Goal: Task Accomplishment & Management: Manage account settings

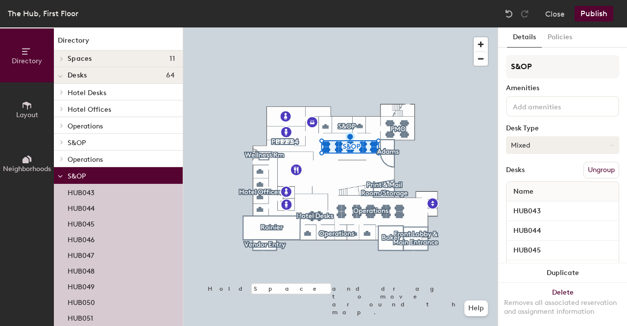
click at [545, 148] on button "Mixed" at bounding box center [562, 145] width 113 height 18
click at [530, 143] on button "Mixed" at bounding box center [562, 145] width 113 height 18
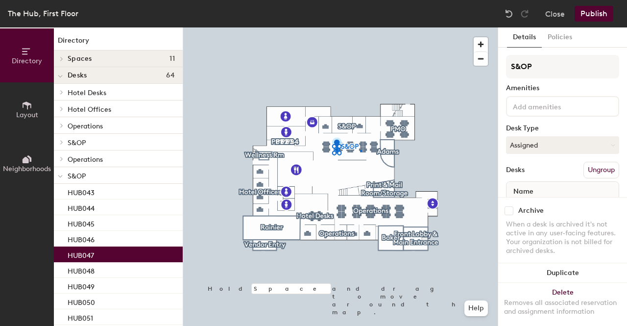
click at [360, 27] on div at bounding box center [340, 27] width 314 height 0
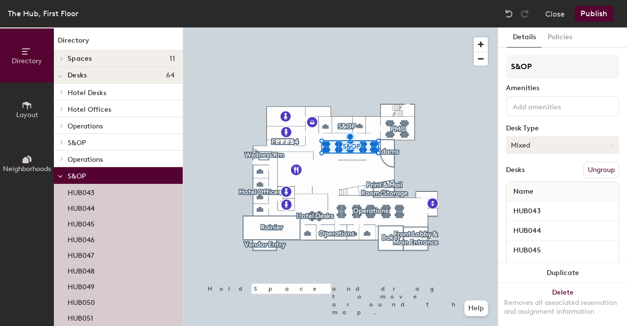
click at [546, 150] on button "Mixed" at bounding box center [562, 145] width 113 height 18
click at [532, 174] on div "Assigned" at bounding box center [555, 175] width 98 height 15
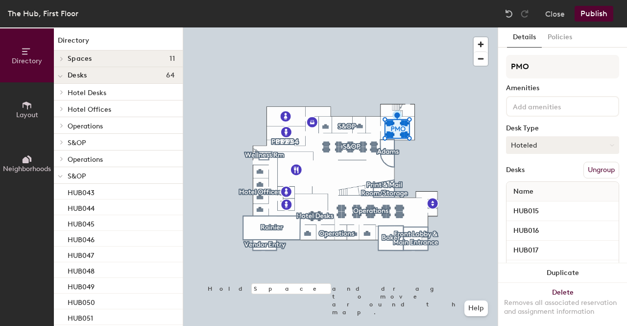
click at [529, 145] on button "Hoteled" at bounding box center [562, 145] width 113 height 18
click at [531, 172] on div "Assigned" at bounding box center [555, 175] width 98 height 15
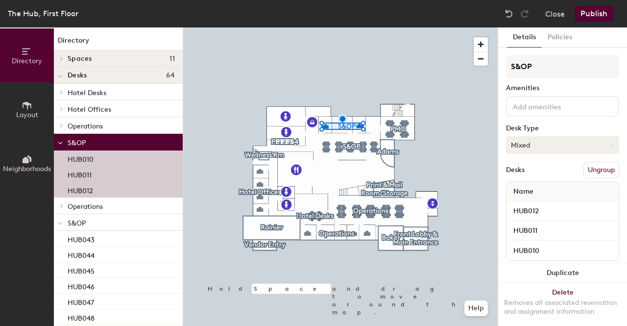
click at [525, 145] on button "Mixed" at bounding box center [562, 145] width 113 height 18
click at [529, 174] on div "Assigned" at bounding box center [555, 175] width 98 height 15
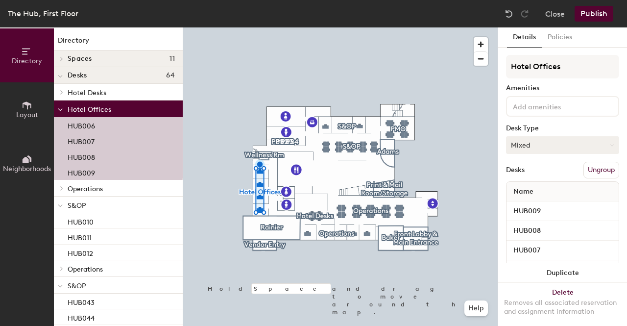
click at [524, 148] on button "Mixed" at bounding box center [562, 145] width 113 height 18
click at [527, 172] on div "Assigned" at bounding box center [555, 175] width 98 height 15
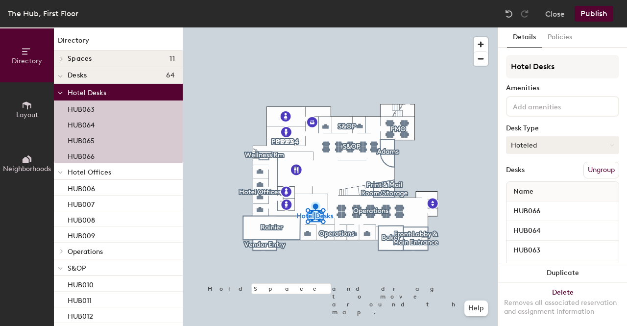
click at [538, 151] on button "Hoteled" at bounding box center [562, 145] width 113 height 18
click at [529, 175] on div "Assigned" at bounding box center [555, 175] width 98 height 15
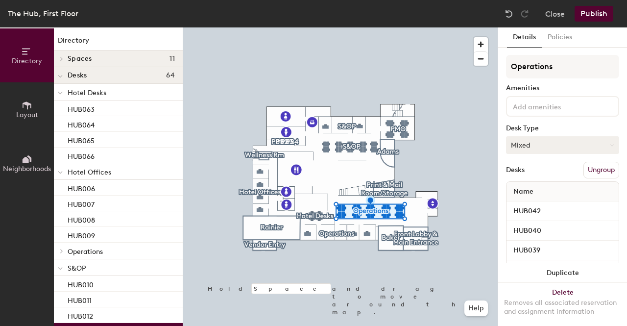
click at [520, 153] on button "Mixed" at bounding box center [562, 145] width 113 height 18
click at [527, 172] on div "Assigned" at bounding box center [555, 175] width 98 height 15
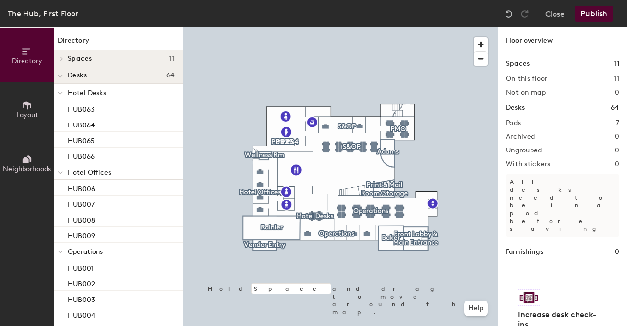
click at [588, 18] on button "Publish" at bounding box center [593, 14] width 39 height 16
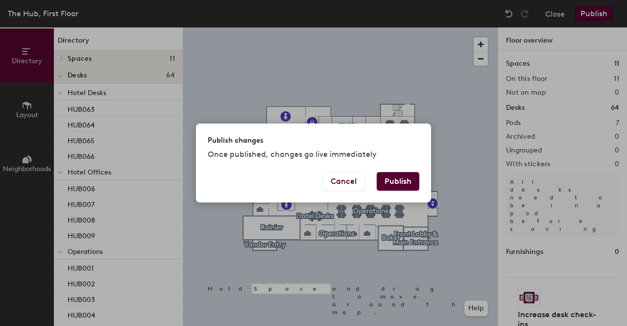
click at [394, 178] on button "Publish" at bounding box center [398, 181] width 43 height 19
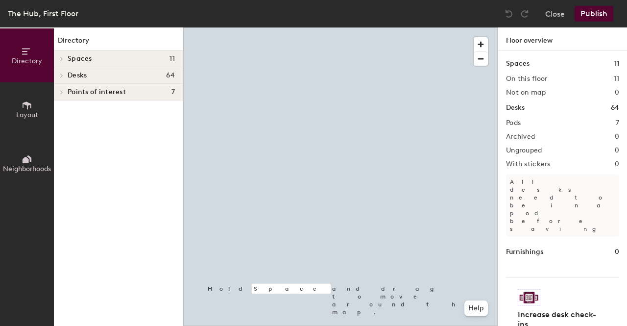
scroll to position [3, 0]
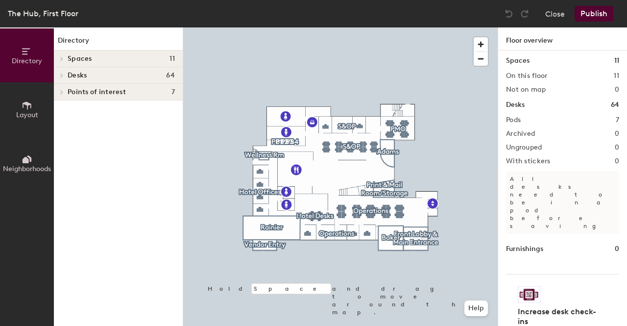
click at [26, 111] on span "Layout" at bounding box center [27, 115] width 22 height 8
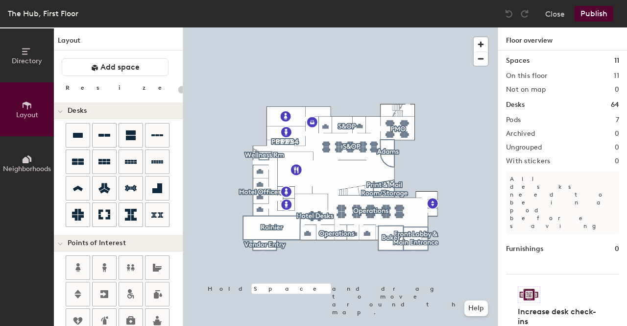
click at [27, 155] on icon at bounding box center [27, 159] width 11 height 11
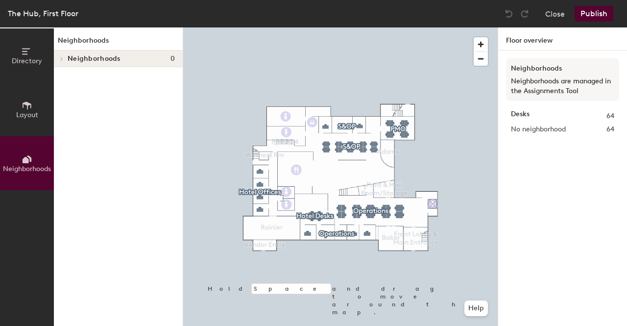
click at [44, 62] on button "Directory" at bounding box center [27, 55] width 54 height 54
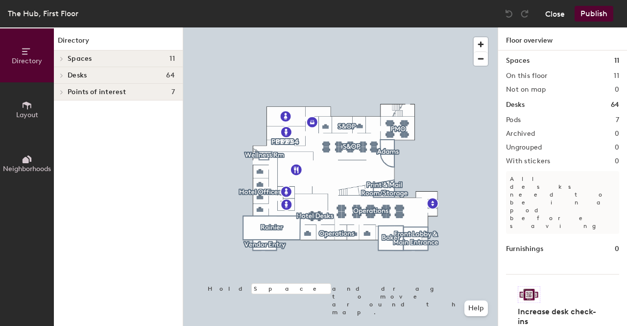
click at [547, 17] on button "Close" at bounding box center [555, 14] width 20 height 16
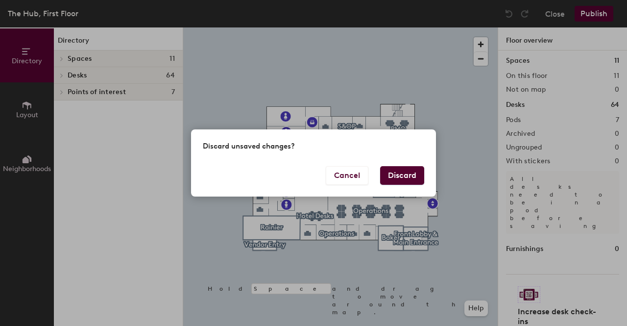
click at [397, 174] on button "Discard" at bounding box center [402, 175] width 44 height 19
